Goal: Task Accomplishment & Management: Complete application form

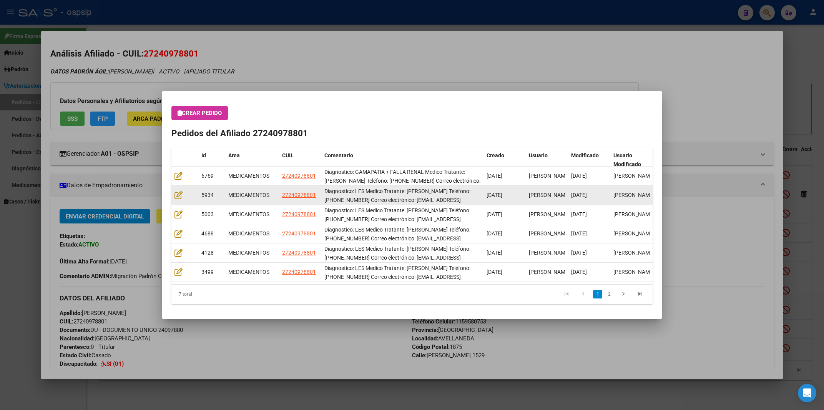
click at [176, 199] on datatable-body-cell at bounding box center [184, 195] width 27 height 19
click at [181, 197] on icon at bounding box center [178, 195] width 8 height 8
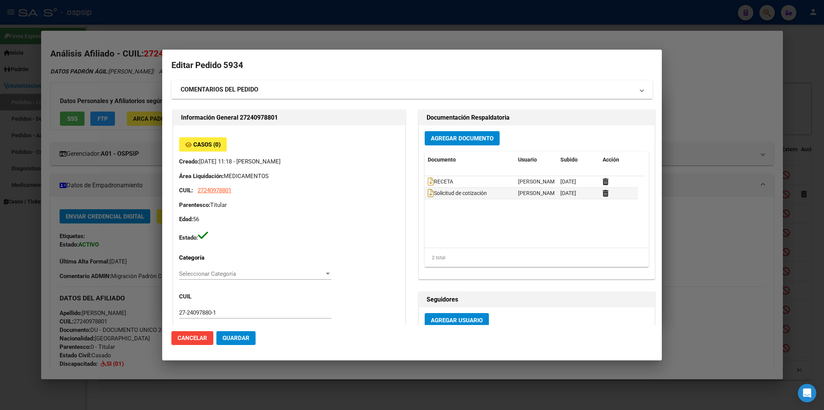
type input "[GEOGRAPHIC_DATA], [GEOGRAPHIC_DATA][PERSON_NAME] 1529"
click at [735, 66] on div at bounding box center [412, 205] width 824 height 410
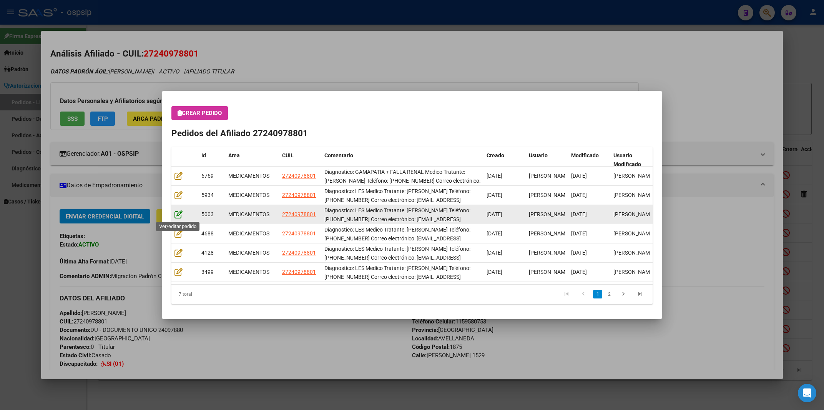
click at [179, 214] on icon at bounding box center [178, 214] width 8 height 8
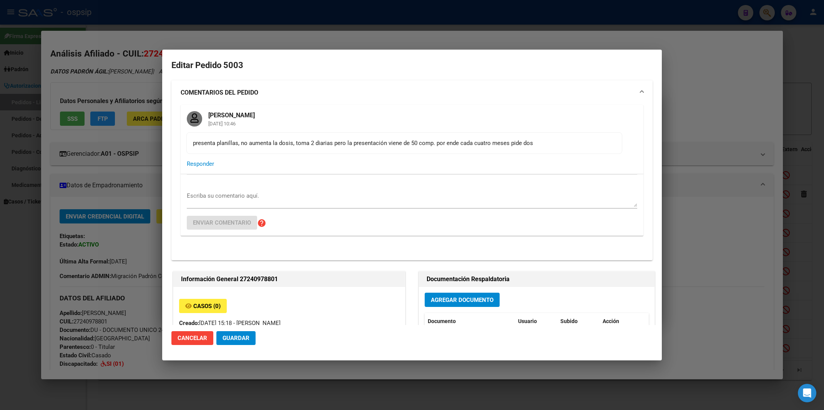
type input "[GEOGRAPHIC_DATA], [GEOGRAPHIC_DATA][PERSON_NAME] 1529"
type input "Particular: ALTA AUTOMATICACelular: 1159580753"
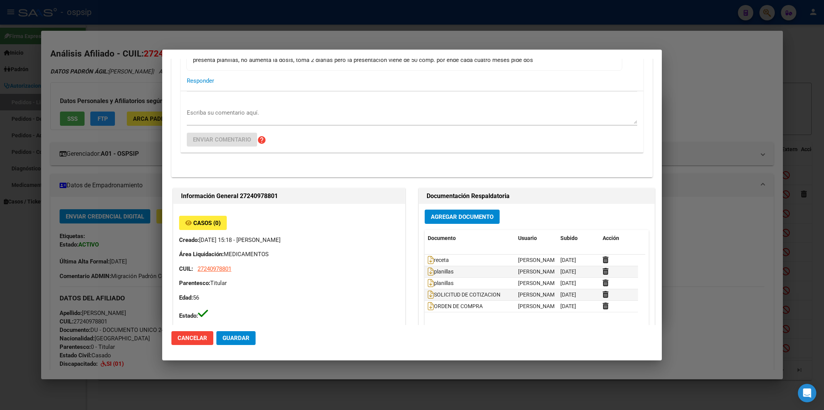
scroll to position [164, 0]
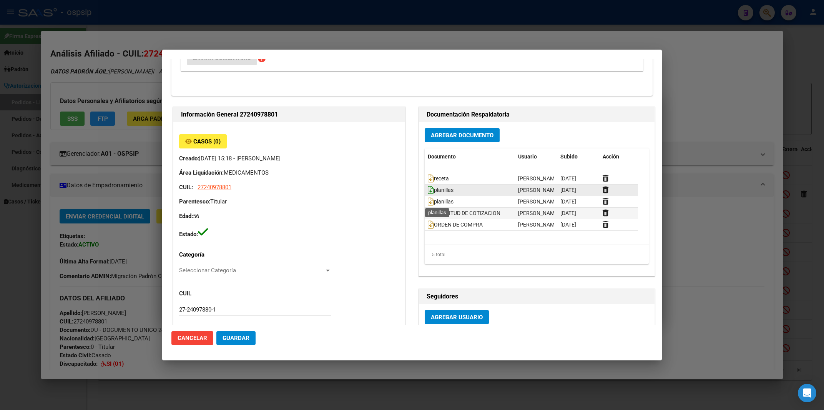
click at [428, 194] on icon at bounding box center [431, 190] width 6 height 8
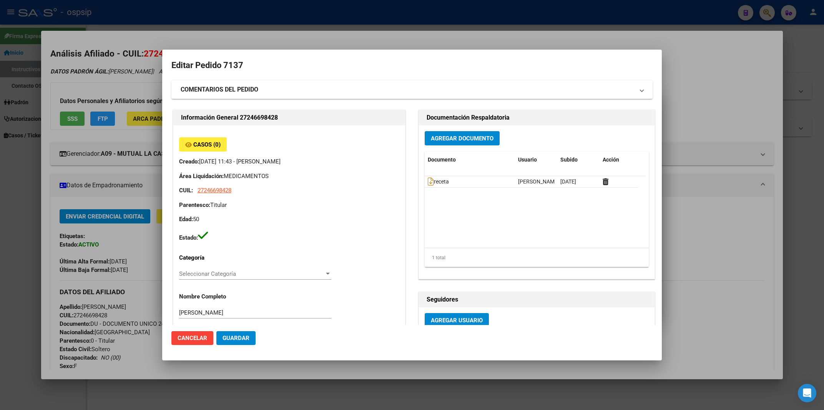
click at [596, 27] on div at bounding box center [412, 205] width 824 height 410
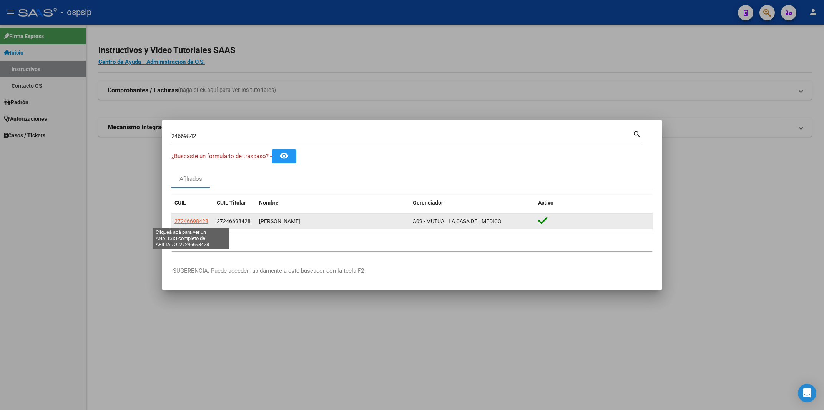
click at [181, 223] on span "27246698428" at bounding box center [191, 221] width 34 height 6
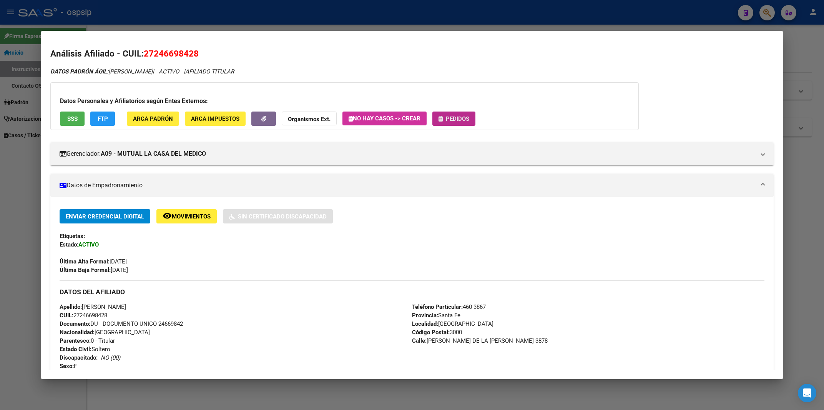
click at [460, 113] on button "Pedidos" at bounding box center [453, 118] width 43 height 14
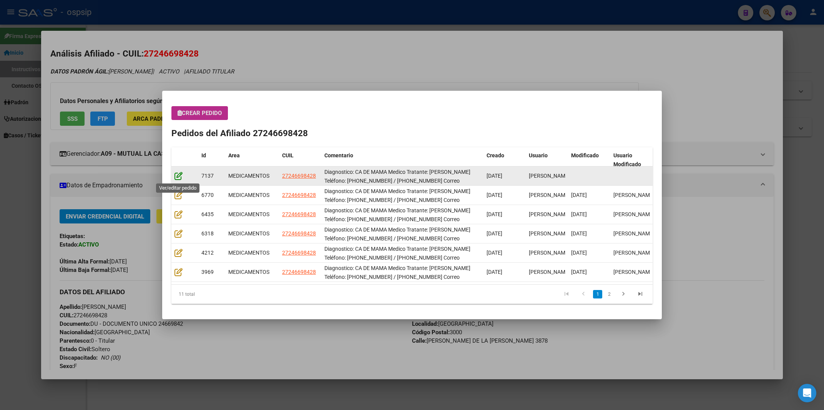
click at [179, 174] on icon at bounding box center [178, 175] width 8 height 8
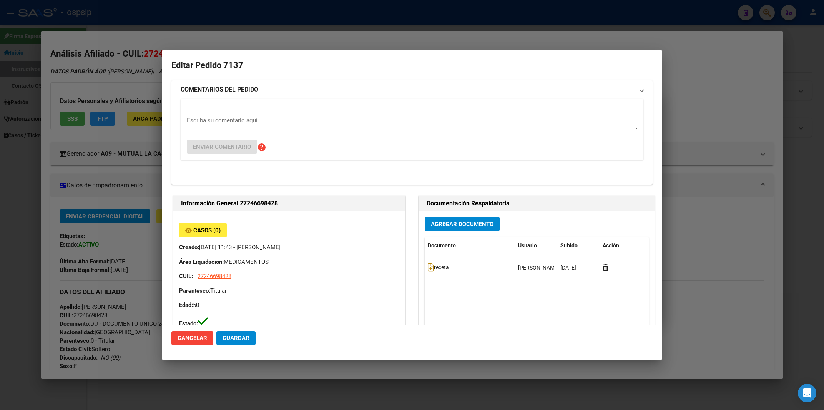
type input "[GEOGRAPHIC_DATA], [GEOGRAPHIC_DATA], [PERSON_NAME][GEOGRAPHIC_DATA][PERSON_NAM…"
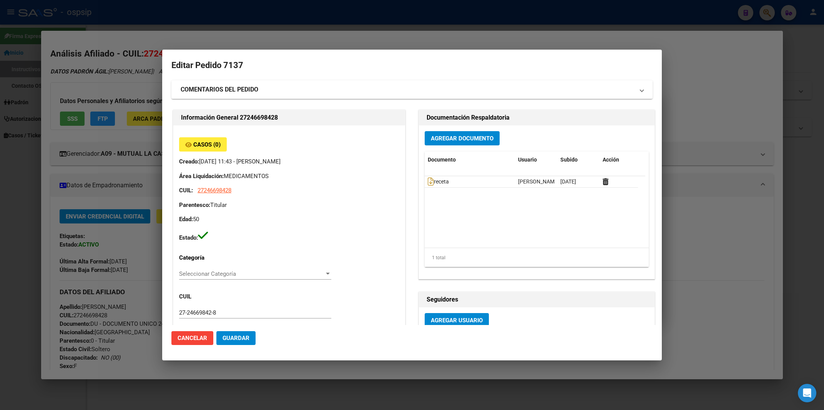
click at [452, 30] on div at bounding box center [412, 205] width 824 height 410
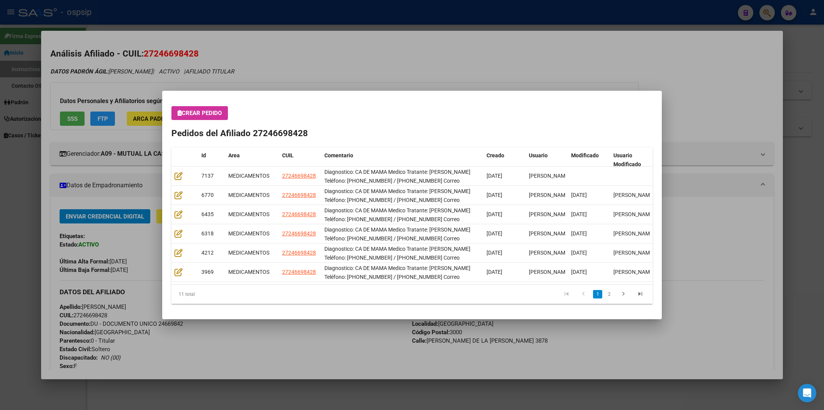
click at [452, 30] on div at bounding box center [412, 205] width 824 height 410
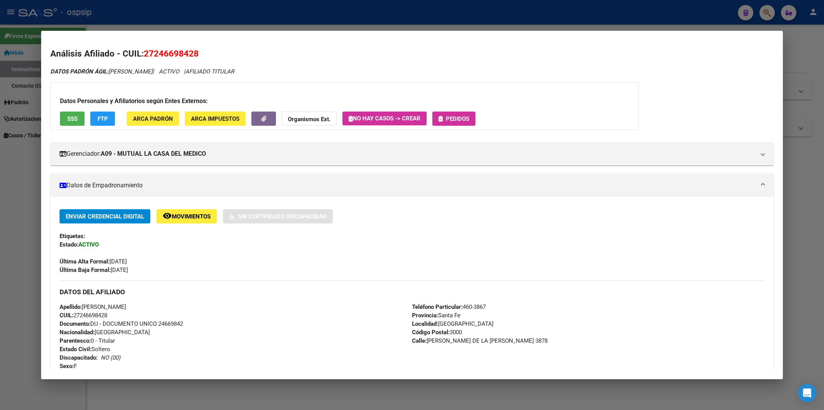
click at [452, 30] on div at bounding box center [412, 205] width 824 height 410
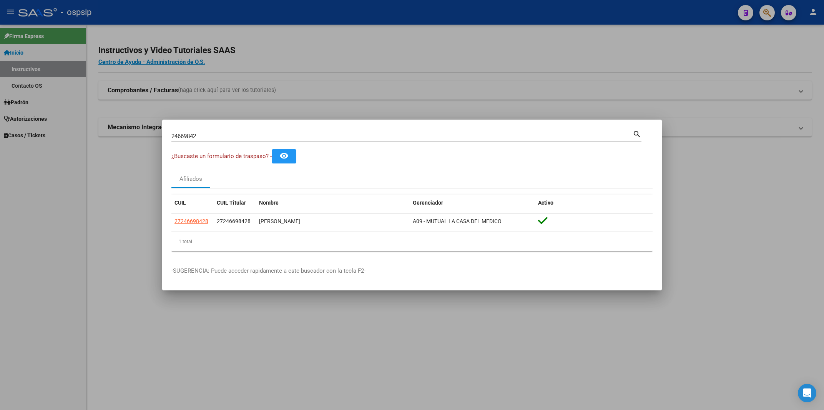
click at [451, 7] on div at bounding box center [412, 205] width 824 height 410
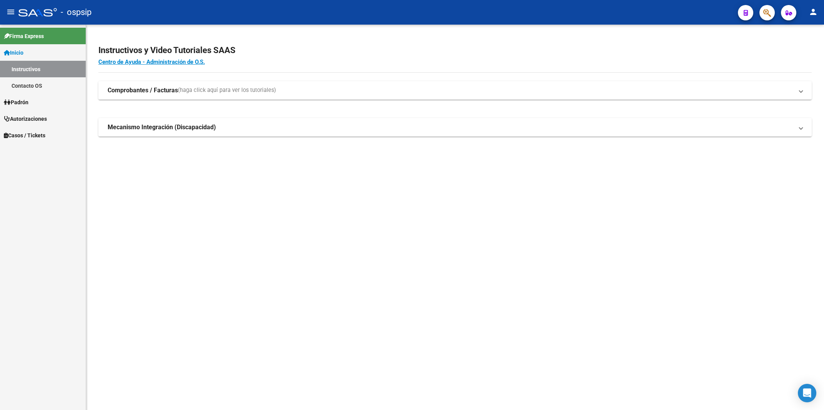
click at [775, 10] on button "button" at bounding box center [766, 12] width 15 height 15
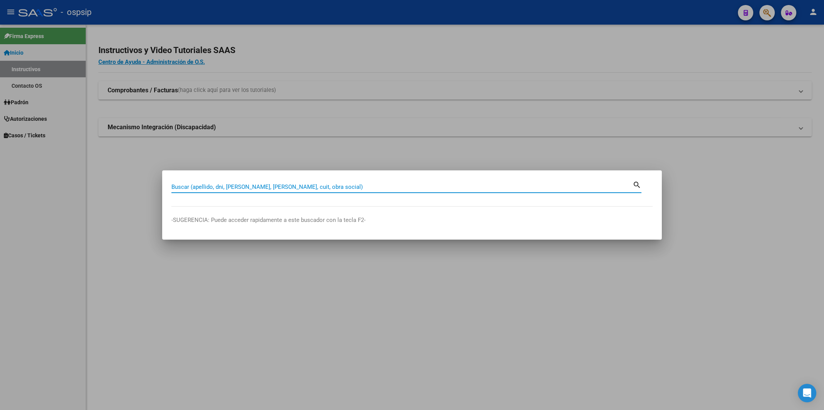
paste input "27246698428"
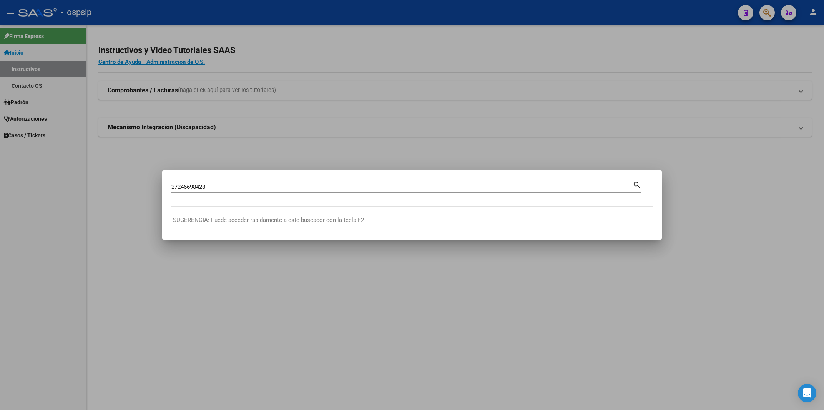
drag, startPoint x: 211, startPoint y: 181, endPoint x: 169, endPoint y: 181, distance: 41.9
click at [169, 181] on mat-dialog-content "27246698428 Buscar (apellido, dni, [PERSON_NAME], [PERSON_NAME], cuit, obra soc…" at bounding box center [412, 192] width 500 height 27
drag, startPoint x: 224, startPoint y: 185, endPoint x: 145, endPoint y: 190, distance: 78.9
click at [171, 190] on input "27246698428" at bounding box center [401, 186] width 461 height 7
paste input "24097880"
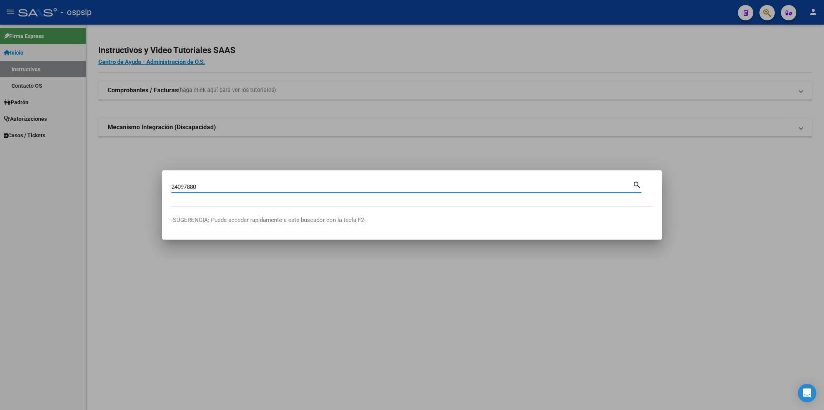
type input "24097880"
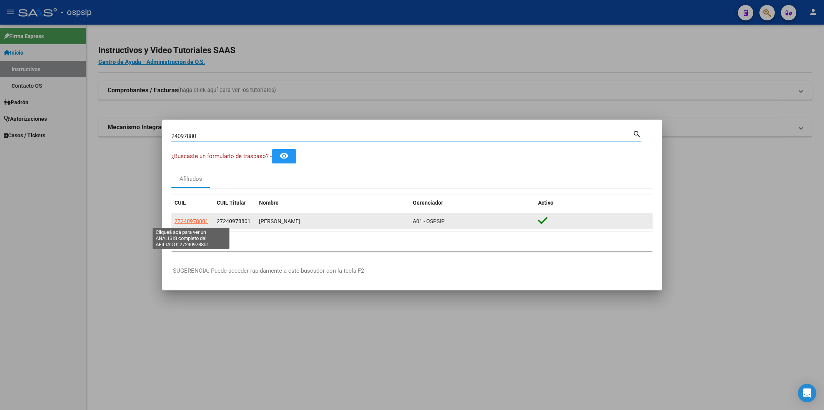
click at [189, 221] on span "27240978801" at bounding box center [191, 221] width 34 height 6
type textarea "27240978801"
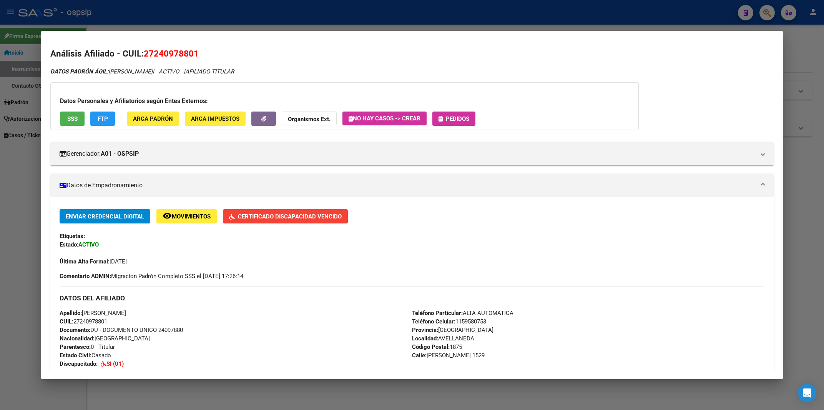
click at [469, 118] on span "Pedidos" at bounding box center [457, 118] width 23 height 7
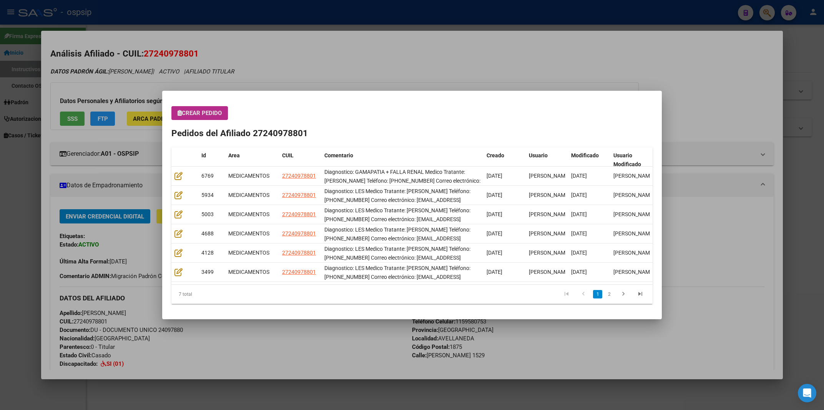
click at [196, 113] on span "Crear Pedido" at bounding box center [200, 113] width 44 height 7
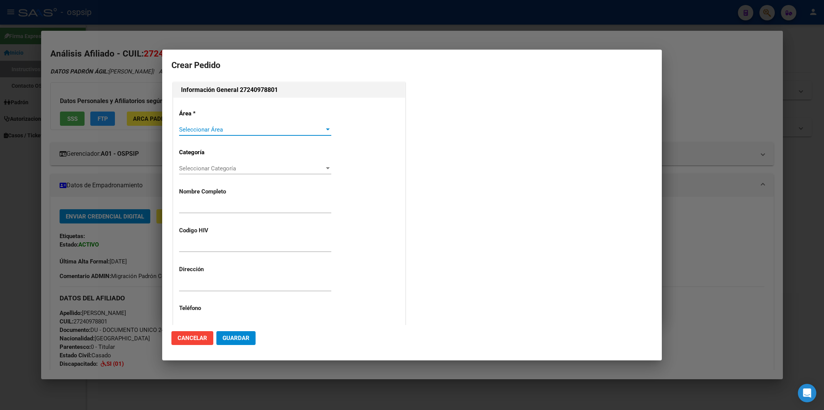
type input "[PERSON_NAME]"
type input "NO CORREESPONDE"
type input "[GEOGRAPHIC_DATA], [GEOGRAPHIC_DATA][PERSON_NAME] 1529"
type input "Particular: ALTA AUTOMATICACelular: 1159580753"
type input "[PERSON_NAME], LAS [PERSON_NAME], TACUARI 69"
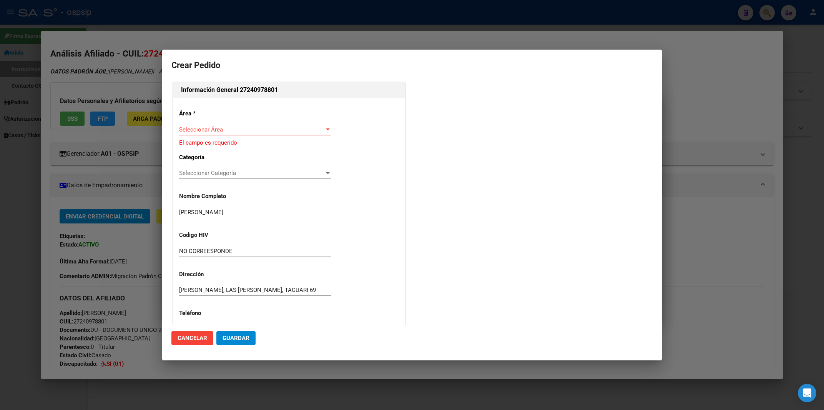
click at [207, 122] on div "Área * Seleccionar Área Seleccionar Área El campo es requerido Categoría Selecc…" at bounding box center [289, 275] width 232 height 355
click at [208, 125] on div "Seleccionar Área Seleccionar Área" at bounding box center [255, 130] width 152 height 12
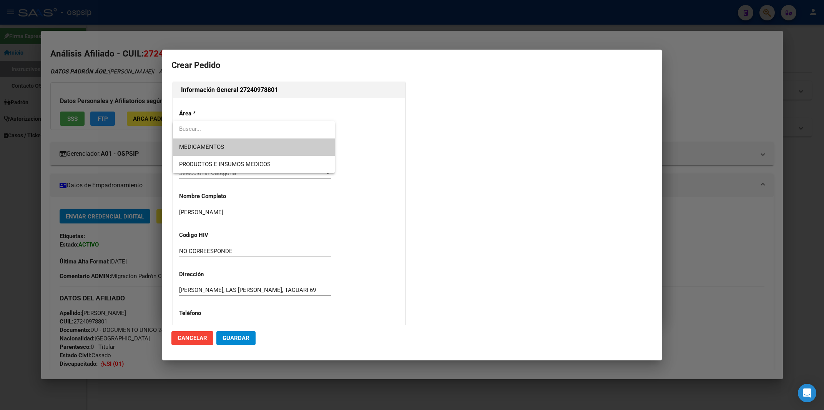
click at [209, 148] on span "MEDICAMENTOS" at bounding box center [201, 146] width 45 height 7
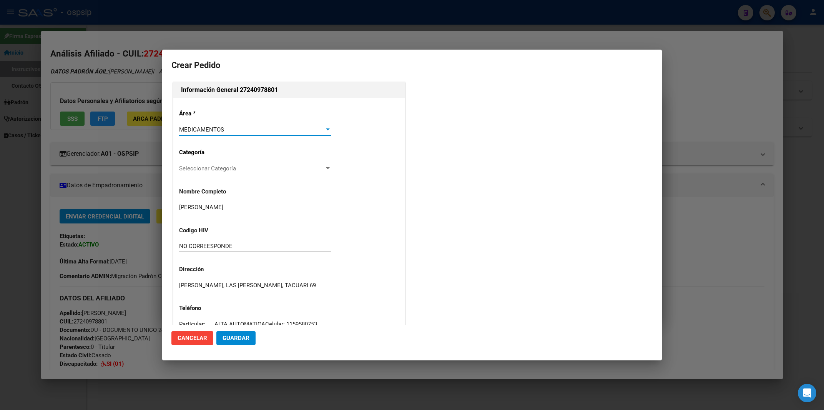
scroll to position [136, 0]
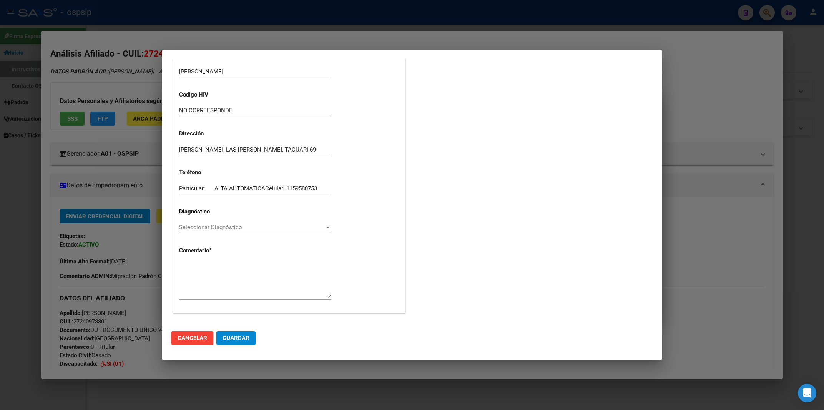
click at [200, 263] on textarea at bounding box center [255, 280] width 152 height 36
paste textarea "Diagnostico: GAMAPATIA + FALLA RENAL Medico Tratante: [PERSON_NAME] Teléfono: […"
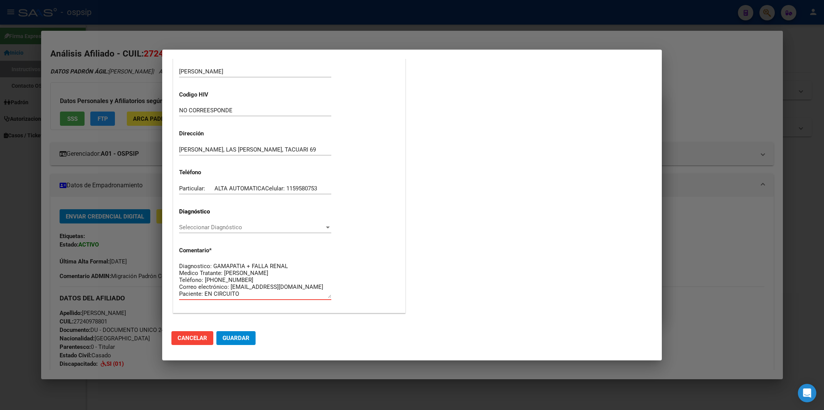
scroll to position [13, 0]
click at [242, 299] on div "Diagnostico: GAMAPATIA + FALLA RENAL Medico Tratante: [PERSON_NAME] Teléfono: […" at bounding box center [255, 279] width 152 height 39
type textarea "Diagnostico: GAMAPATIA + FALLA RENAL Medico Tratante: [PERSON_NAME] Teléfono: […"
click at [206, 224] on span "Seleccionar Diagnóstico" at bounding box center [251, 227] width 145 height 7
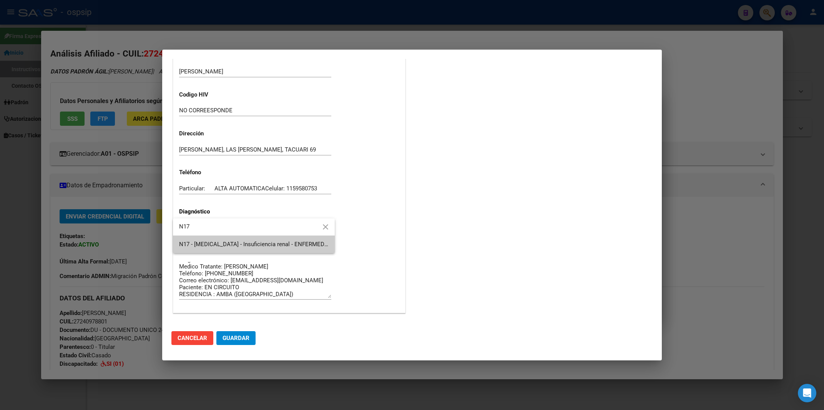
type input "N17"
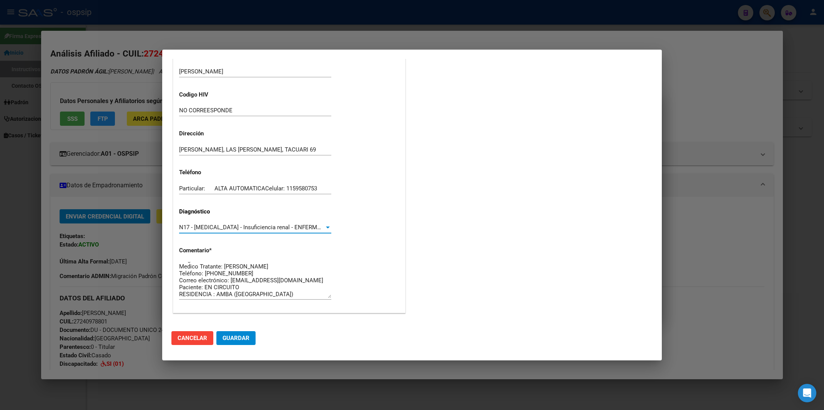
scroll to position [0, 0]
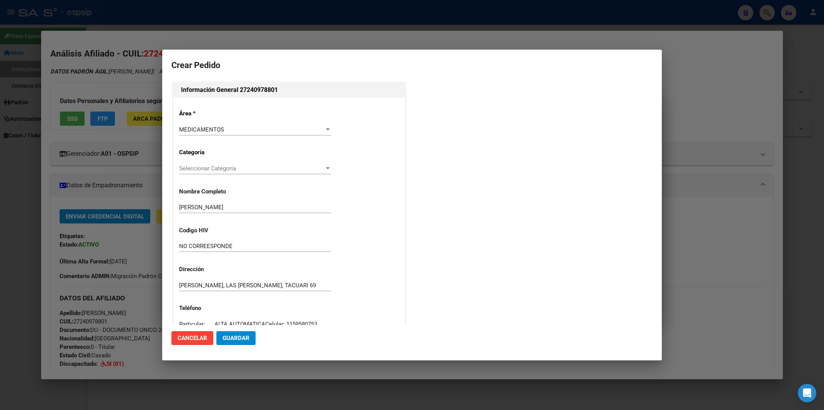
click at [234, 335] on span "Guardar" at bounding box center [235, 337] width 27 height 7
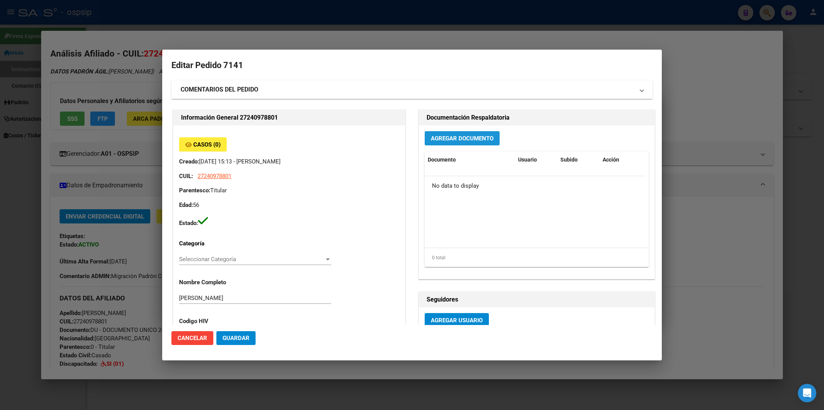
click at [467, 139] on span "Agregar Documento" at bounding box center [462, 138] width 63 height 7
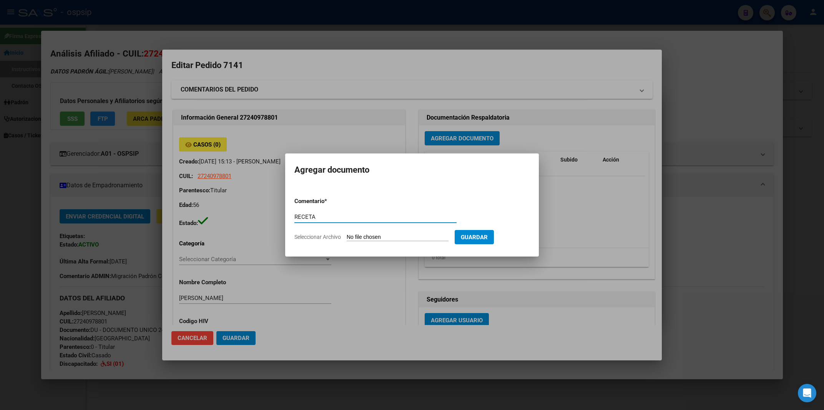
type input "RECETA"
click at [370, 237] on input "Seleccionar Archivo" at bounding box center [398, 237] width 102 height 7
type input "C:\fakepath\receta.pdf"
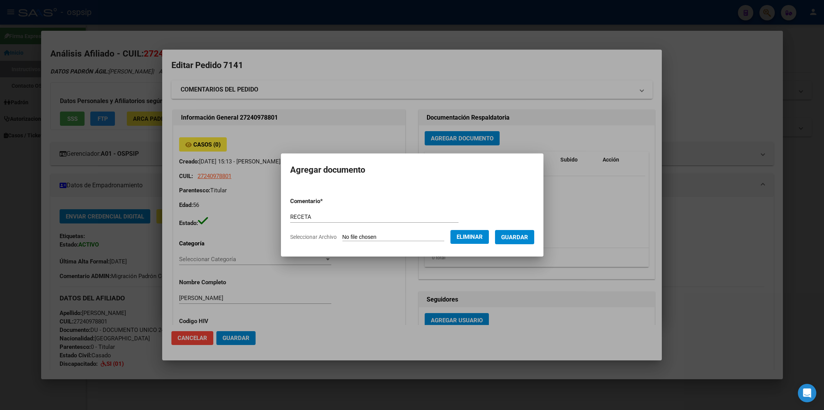
click at [520, 233] on span "Guardar" at bounding box center [514, 236] width 27 height 7
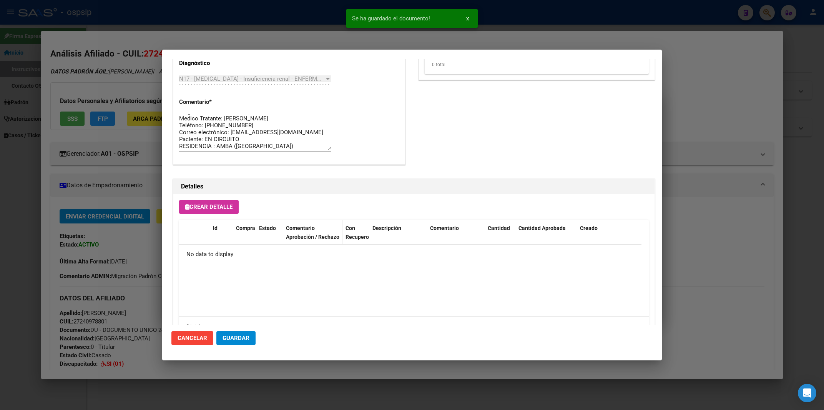
scroll to position [410, 0]
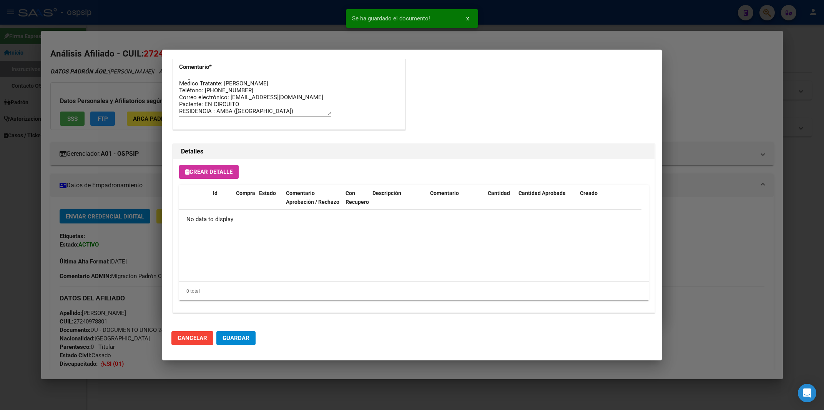
click at [204, 170] on span "Crear Detalle" at bounding box center [208, 171] width 47 height 7
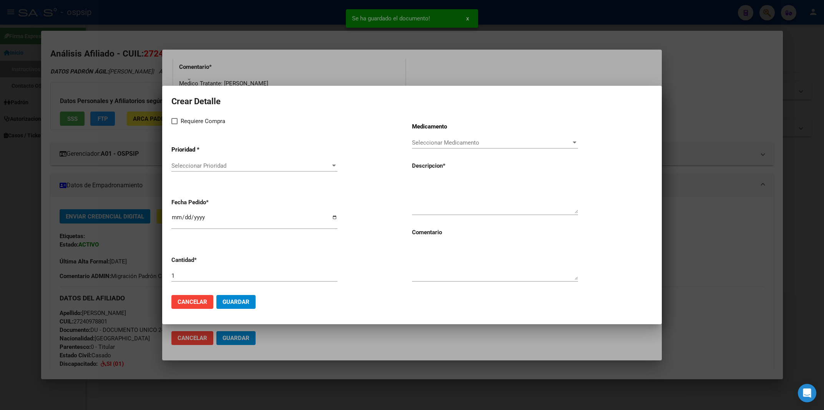
click at [173, 123] on span at bounding box center [174, 121] width 6 height 6
click at [174, 124] on input "Requiere Compra" at bounding box center [174, 124] width 0 height 0
checkbox input "true"
click at [205, 163] on div "Seleccionar Prioridad Seleccionar Prioridad" at bounding box center [254, 166] width 166 height 12
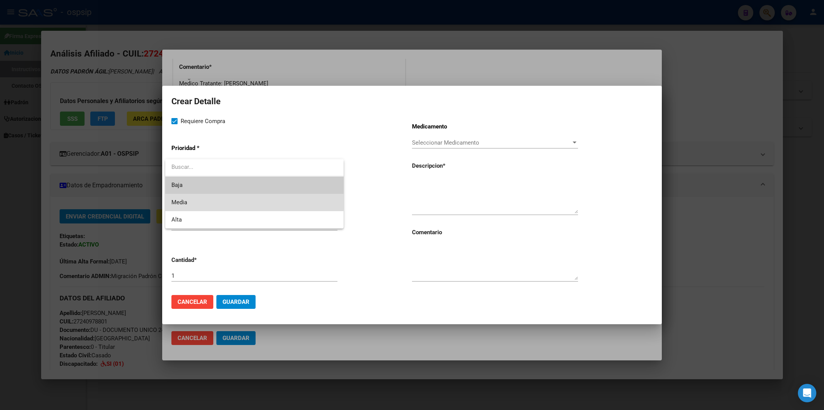
click at [198, 199] on span "Media" at bounding box center [254, 202] width 166 height 17
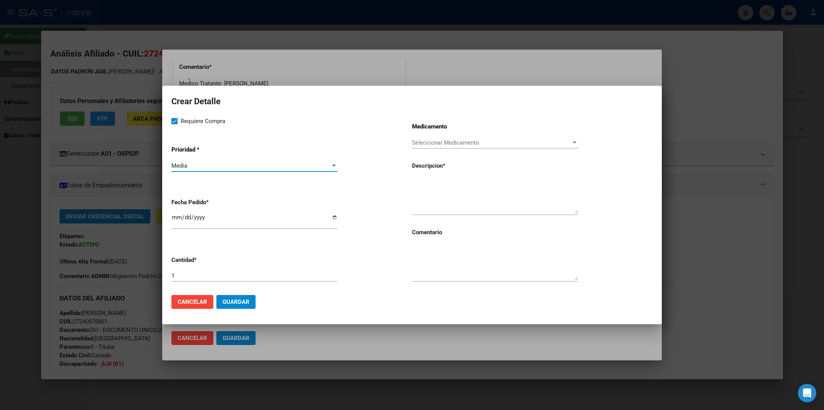
click at [463, 200] on textarea at bounding box center [495, 195] width 166 height 36
paste textarea "[MEDICAL_DATA] 3.5 mg Vial x 1"
click at [415, 180] on textarea "[MEDICAL_DATA] 3.5 mg Vial x 1" at bounding box center [495, 195] width 166 height 36
type textarea "[MEDICAL_DATA] 3.5 mg Vial x 1"
click at [198, 278] on input "1" at bounding box center [254, 275] width 166 height 7
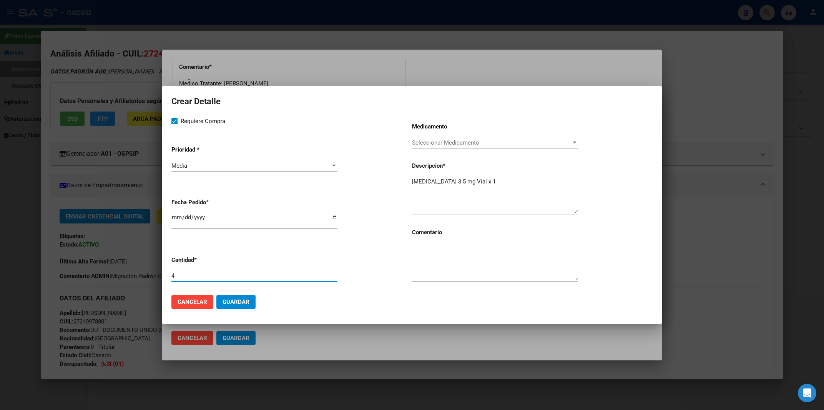
type input "4"
click at [437, 259] on textarea at bounding box center [495, 262] width 166 height 36
type textarea "MISMO TTO"
click at [173, 222] on input "[DATE]" at bounding box center [254, 220] width 166 height 12
type input "[DATE]"
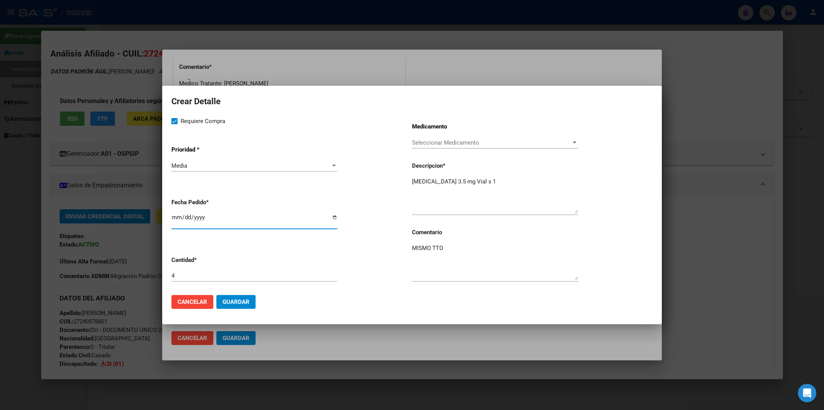
click at [241, 298] on button "Guardar" at bounding box center [235, 302] width 39 height 14
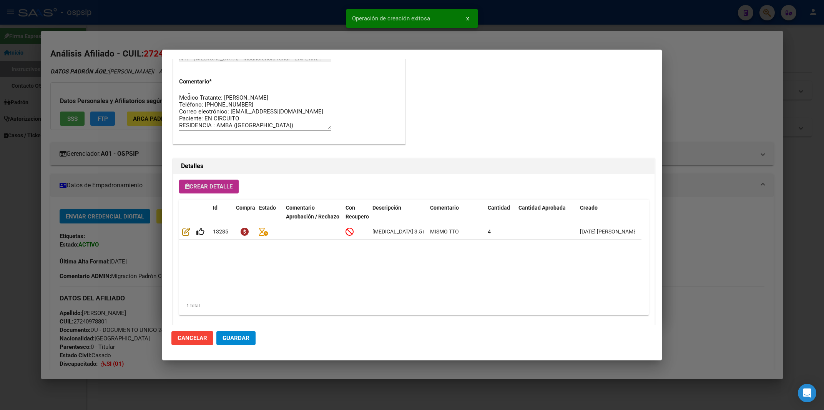
scroll to position [424, 0]
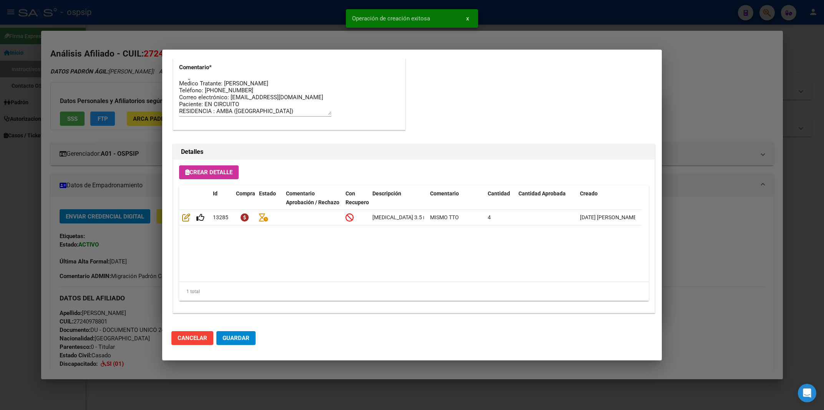
click at [213, 164] on div "Crear Detalle Id Compra Estado Comentario Aprobación / Rechazo Con Recupero Des…" at bounding box center [413, 235] width 481 height 153
click at [210, 172] on span "Crear Detalle" at bounding box center [208, 172] width 47 height 7
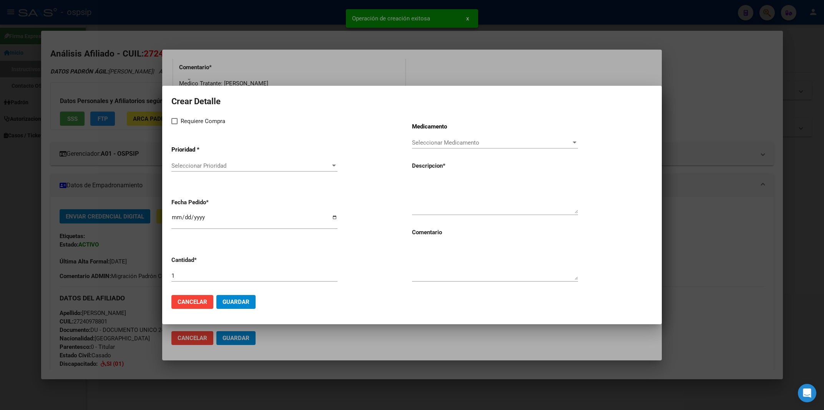
click at [174, 122] on span at bounding box center [174, 121] width 6 height 6
click at [174, 124] on input "Requiere Compra" at bounding box center [174, 124] width 0 height 0
checkbox input "true"
click at [184, 166] on span "Seleccionar Prioridad" at bounding box center [250, 165] width 159 height 7
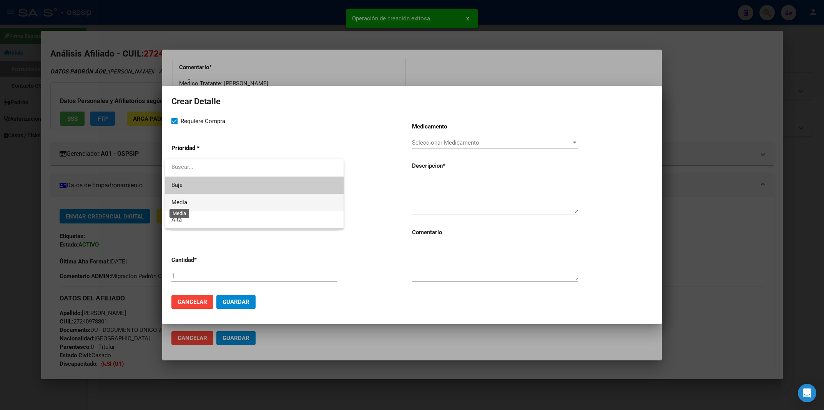
click at [184, 199] on span "Media" at bounding box center [179, 202] width 16 height 7
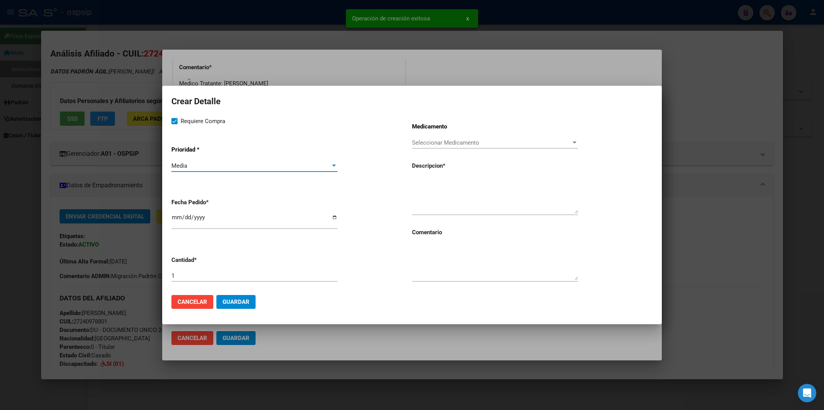
click at [175, 222] on input "[DATE]" at bounding box center [254, 220] width 166 height 12
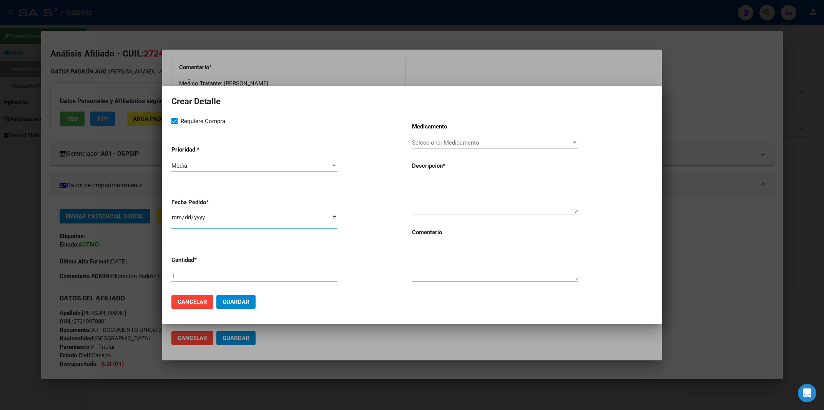
type input "[DATE]"
click at [459, 252] on textarea at bounding box center [495, 262] width 166 height 36
type textarea "MISMO TTO"
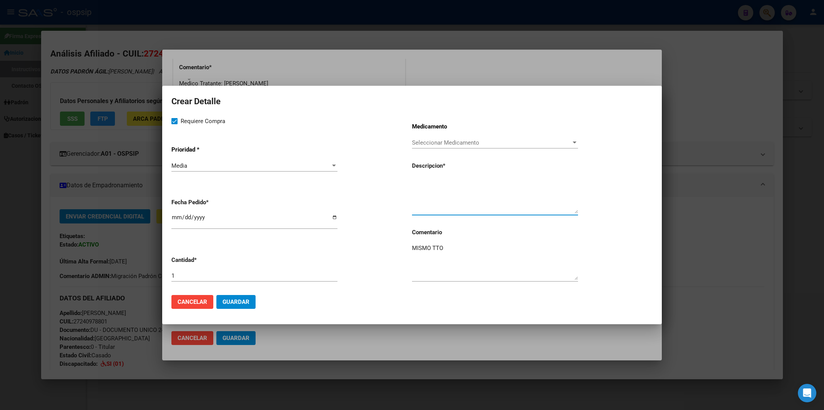
paste textarea "[MEDICAL_DATA] 1000 mg f.a.x 1"
type textarea "[MEDICAL_DATA] 1000 mg f.a.x 1"
click at [198, 277] on input "1" at bounding box center [254, 275] width 166 height 7
type input "4"
click at [245, 306] on button "Guardar" at bounding box center [235, 302] width 39 height 14
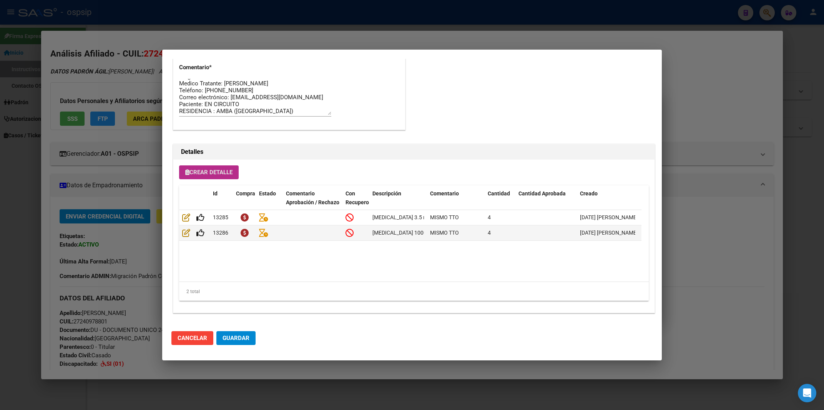
click at [214, 170] on span "Crear Detalle" at bounding box center [208, 172] width 47 height 7
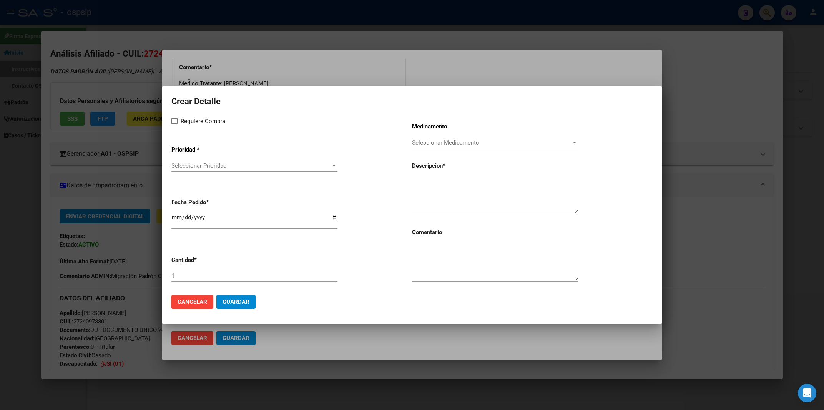
click at [175, 122] on span at bounding box center [174, 121] width 6 height 6
click at [174, 124] on input "Requiere Compra" at bounding box center [174, 124] width 0 height 0
checkbox input "true"
click at [192, 165] on span "Seleccionar Prioridad" at bounding box center [250, 165] width 159 height 7
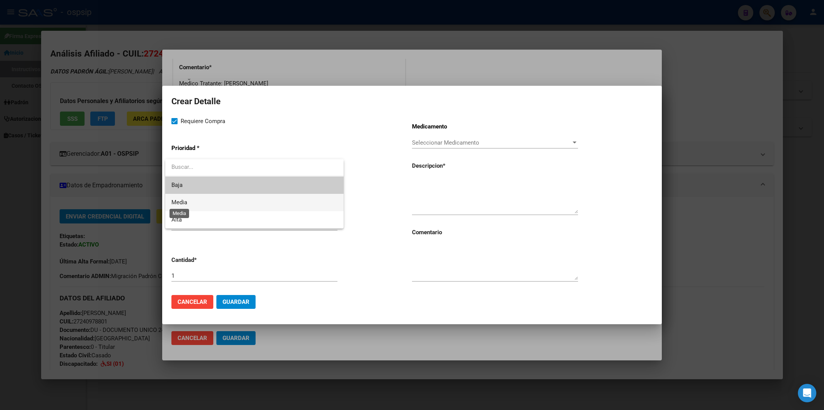
click at [183, 203] on span "Media" at bounding box center [179, 202] width 16 height 7
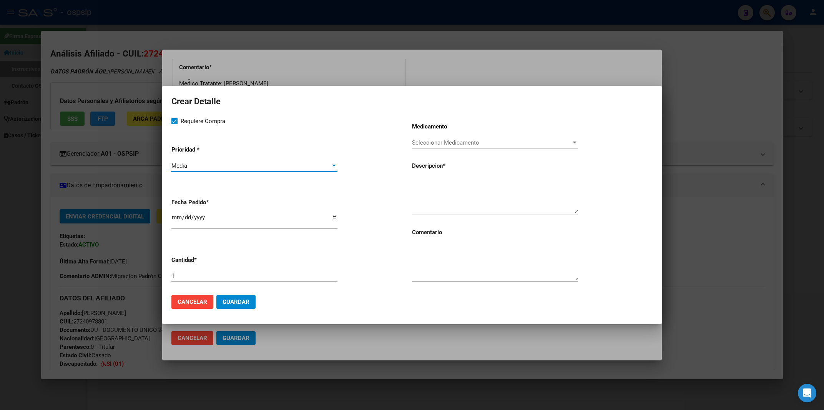
click at [174, 224] on input "[DATE]" at bounding box center [254, 220] width 166 height 12
type input "[DATE]"
click at [426, 274] on textarea at bounding box center [495, 262] width 166 height 36
type textarea "EVALUADO DOC [PERSON_NAME]"
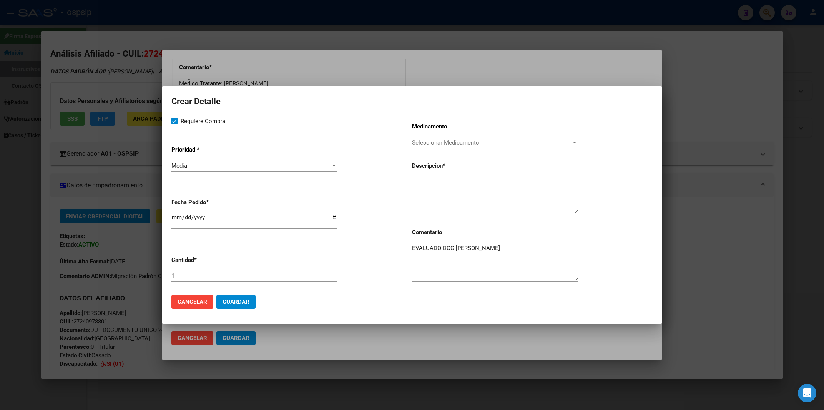
click at [426, 204] on textarea at bounding box center [495, 195] width 166 height 36
paste textarea "[MEDICAL_DATA]­8 mg comp.ran.x 30(DEXATOTAL)"
click at [413, 183] on textarea "[MEDICAL_DATA]­8 mg comp.ran.x 30(DEXATOTAL)" at bounding box center [495, 195] width 166 height 36
drag, startPoint x: 501, startPoint y: 181, endPoint x: 566, endPoint y: 184, distance: 64.2
click at [566, 184] on textarea "[MEDICAL_DATA]­8 mg comp.ran.x 30(DEXATOTAL)" at bounding box center [495, 195] width 166 height 36
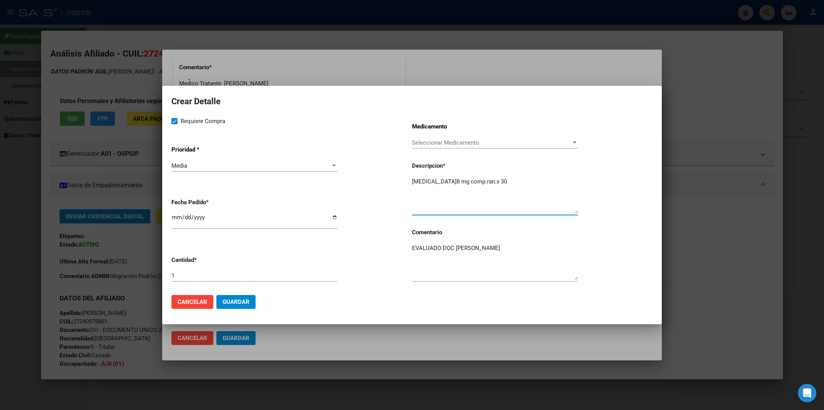
type textarea "[MEDICAL_DATA]­8 mg comp.ran.x 30"
click at [181, 274] on input "1" at bounding box center [254, 275] width 166 height 7
type input "2"
click at [433, 309] on mat-dialog-actions "Cancelar Guardar" at bounding box center [411, 302] width 481 height 26
click at [239, 301] on span "Guardar" at bounding box center [235, 301] width 27 height 7
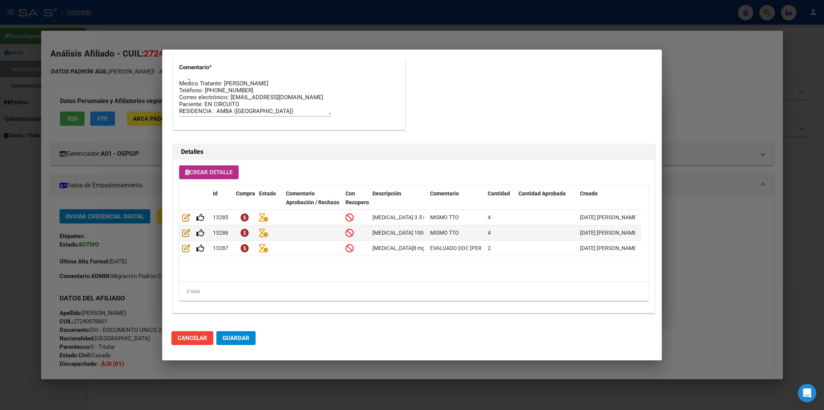
scroll to position [424, 0]
click at [241, 335] on button "Guardar" at bounding box center [235, 338] width 39 height 14
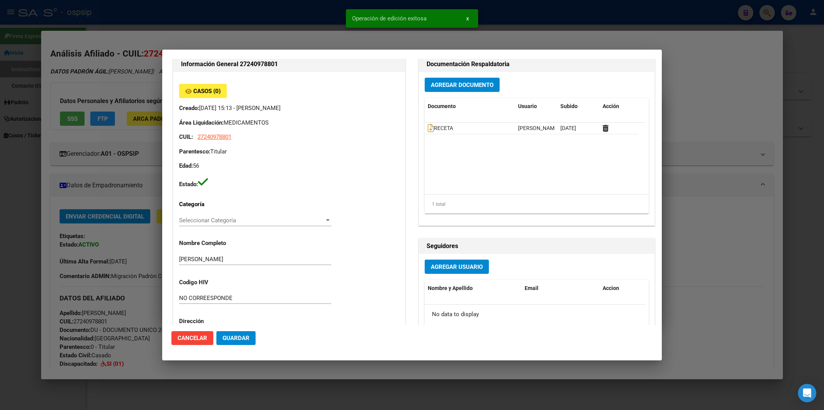
scroll to position [0, 0]
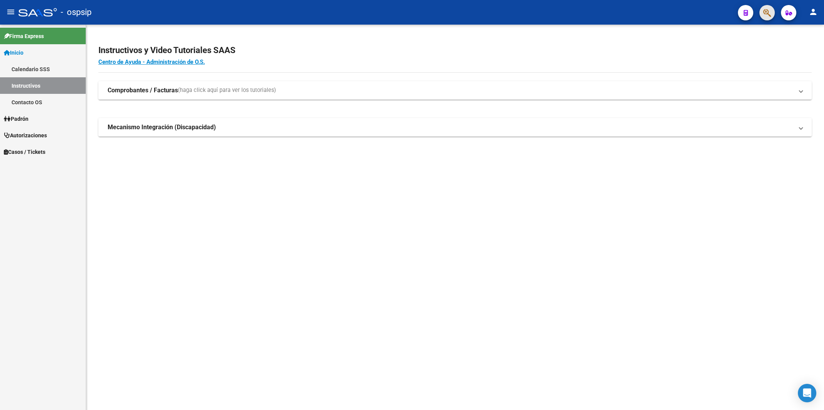
click at [771, 14] on button "button" at bounding box center [766, 12] width 15 height 15
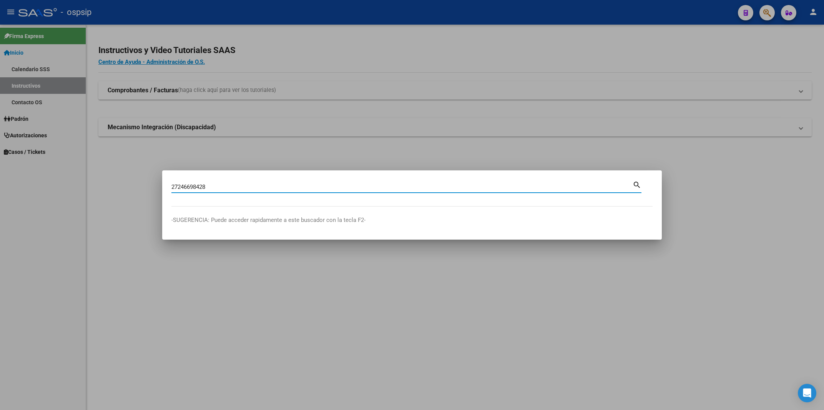
type input "27246698428"
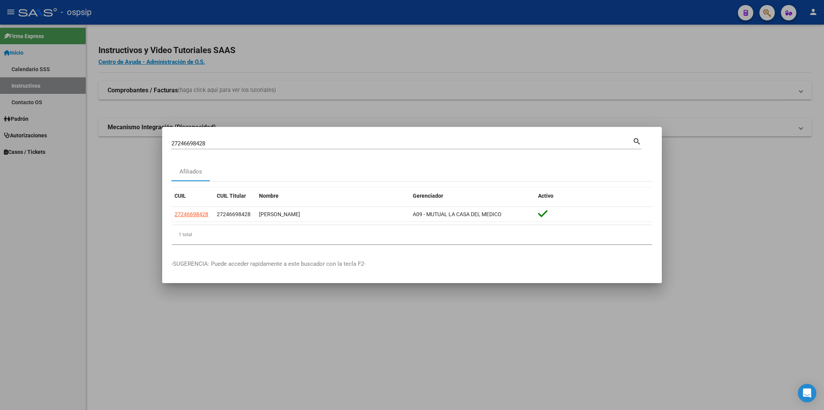
click at [360, 74] on div at bounding box center [412, 205] width 824 height 410
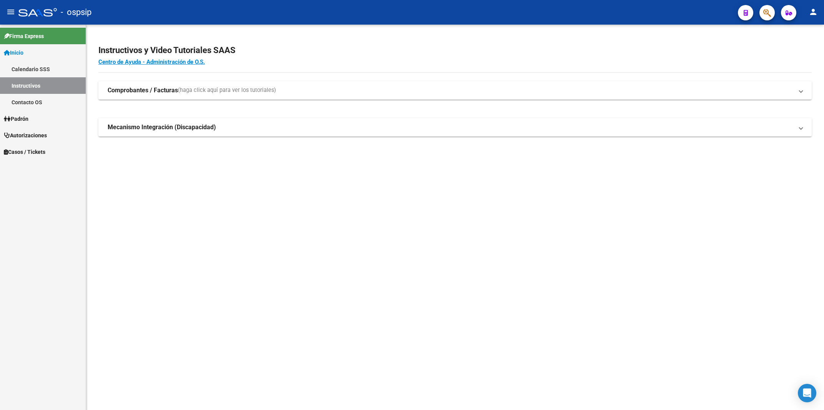
click at [763, 12] on button "button" at bounding box center [766, 12] width 15 height 15
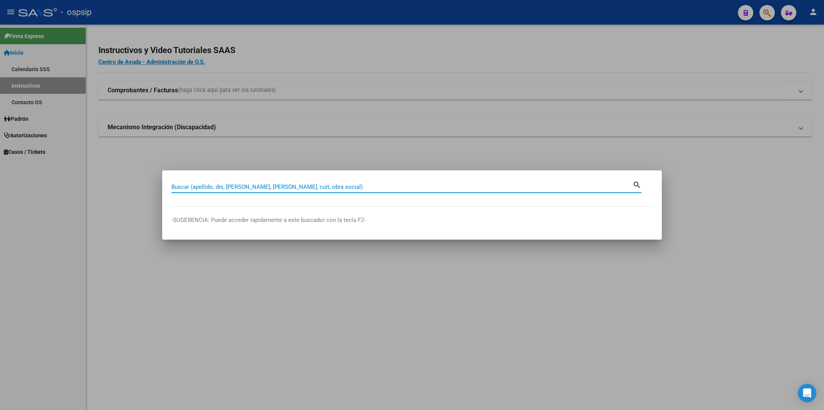
paste input "24097880"
type input "24097880"
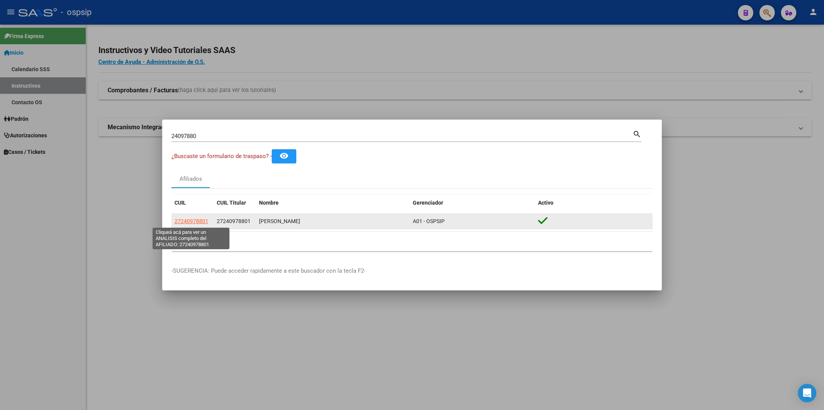
click at [202, 221] on span "27240978801" at bounding box center [191, 221] width 34 height 6
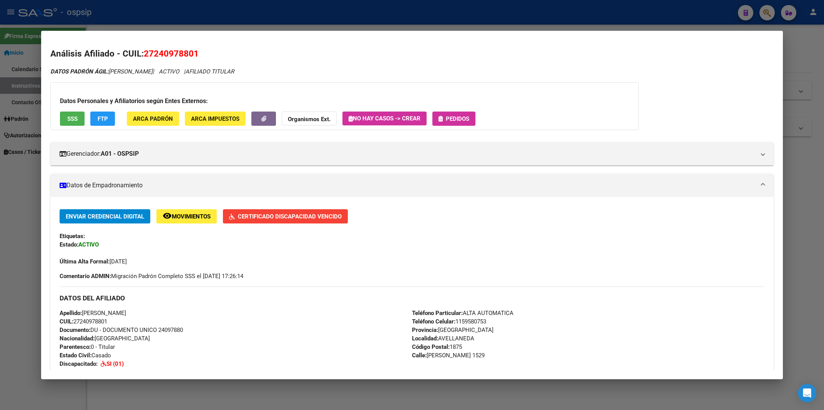
click at [473, 118] on button "Pedidos" at bounding box center [453, 118] width 43 height 14
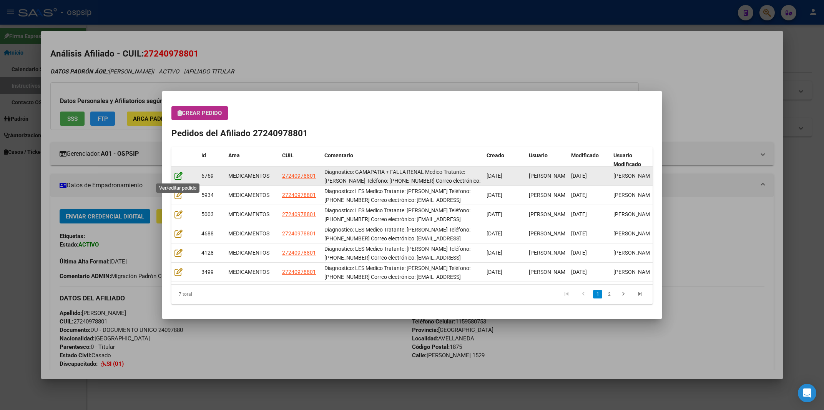
click at [178, 176] on icon at bounding box center [178, 175] width 8 height 8
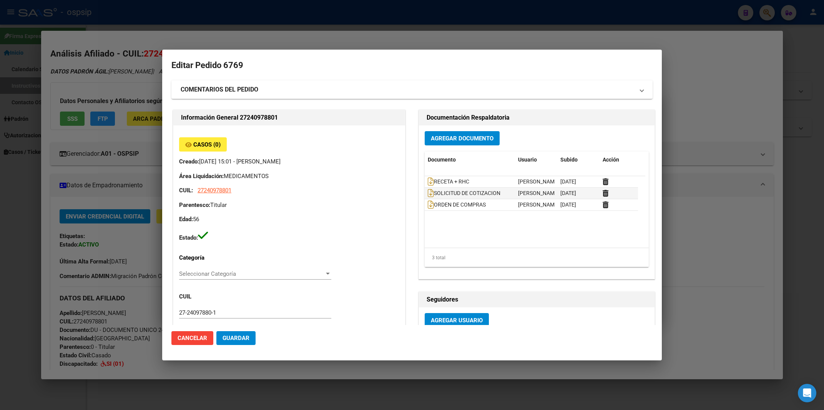
type input "[GEOGRAPHIC_DATA], [GEOGRAPHIC_DATA][PERSON_NAME] 1529"
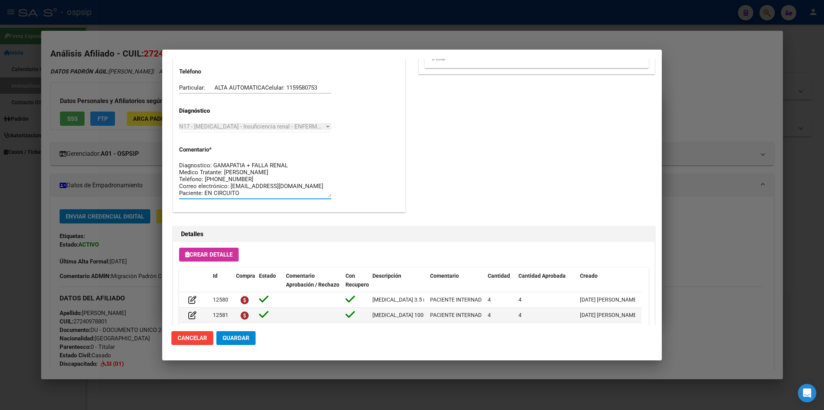
scroll to position [14, 0]
drag, startPoint x: 180, startPoint y: 165, endPoint x: 309, endPoint y: 212, distance: 137.2
click at [309, 197] on textarea "Diagnostico: GAMAPATIA + FALLA RENAL Medico Tratante: [PERSON_NAME] Teléfono: […" at bounding box center [255, 179] width 152 height 36
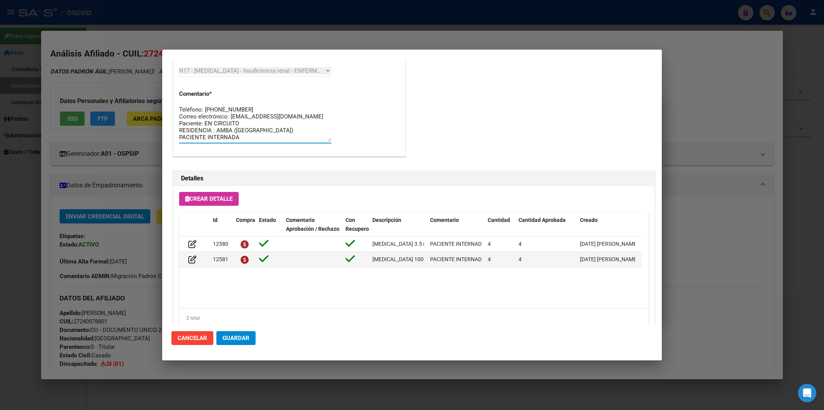
scroll to position [463, 0]
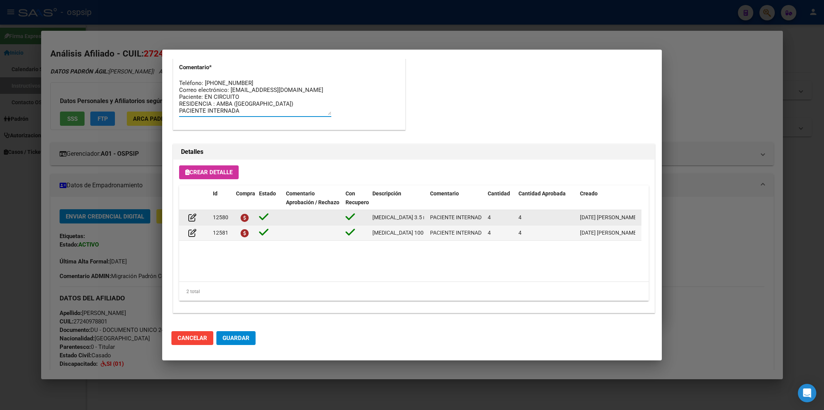
click at [395, 217] on span "[MEDICAL_DATA] 3.5 mg Vial x 1" at bounding box center [410, 217] width 76 height 6
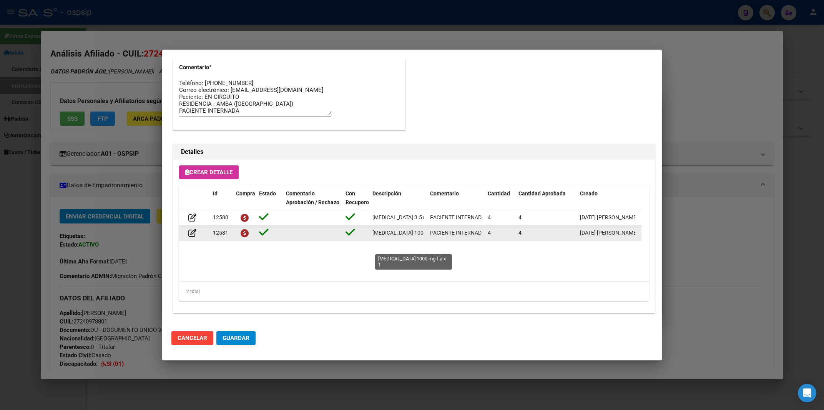
click at [396, 236] on span "[MEDICAL_DATA] 1000 mg f.a.x 1" at bounding box center [411, 232] width 79 height 6
